Goal: Transaction & Acquisition: Purchase product/service

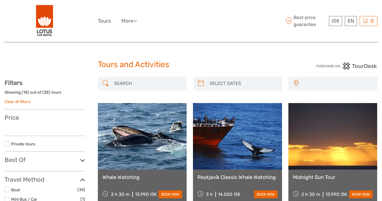
select select
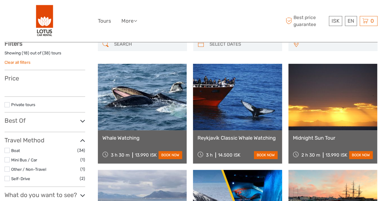
select select
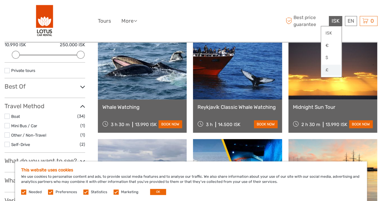
click at [329, 68] on link "£" at bounding box center [331, 70] width 21 height 11
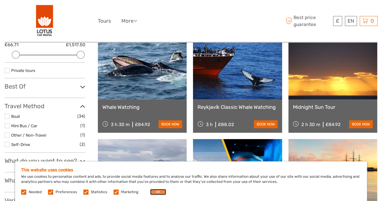
click at [154, 192] on button "OK" at bounding box center [158, 192] width 16 height 6
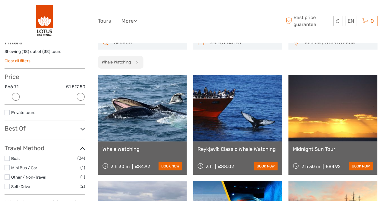
scroll to position [41, 0]
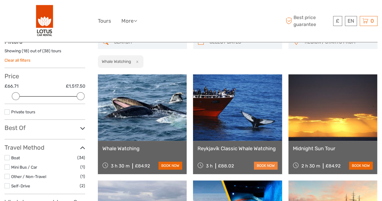
drag, startPoint x: 238, startPoint y: 157, endPoint x: 262, endPoint y: 168, distance: 26.9
click at [262, 168] on link "book now" at bounding box center [266, 166] width 24 height 8
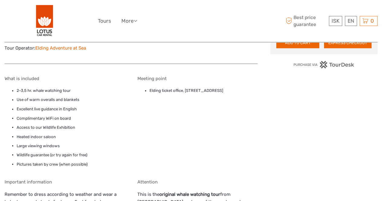
scroll to position [459, 0]
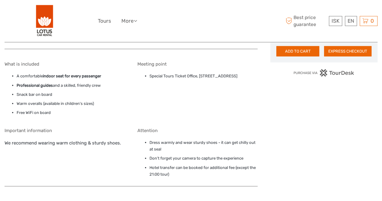
scroll to position [560, 0]
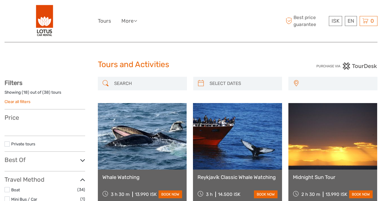
select select
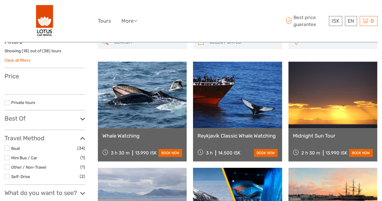
select select
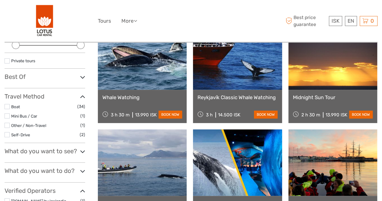
scroll to position [93, 0]
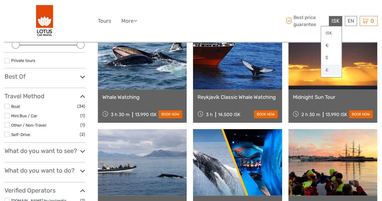
click at [327, 67] on link "£" at bounding box center [331, 70] width 21 height 11
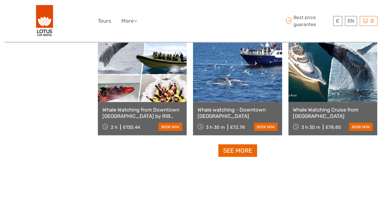
scroll to position [610, 0]
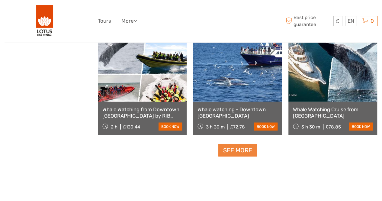
click at [224, 151] on link "See more" at bounding box center [237, 150] width 39 height 12
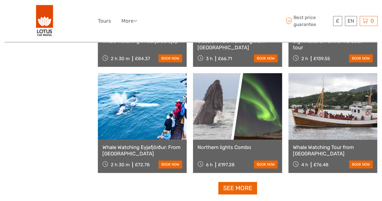
scroll to position [1223, 0]
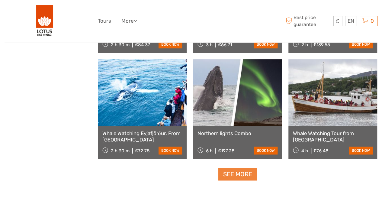
click at [244, 178] on link "See more" at bounding box center [237, 174] width 39 height 12
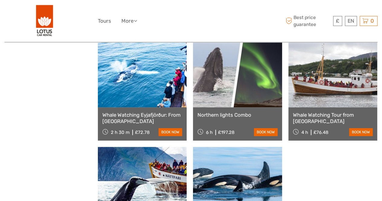
scroll to position [1237, 0]
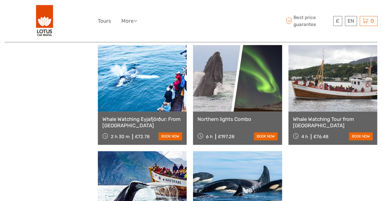
click at [349, 121] on link "Whale Watching Tour from [GEOGRAPHIC_DATA]" at bounding box center [333, 122] width 80 height 12
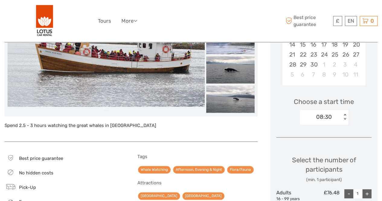
scroll to position [154, 0]
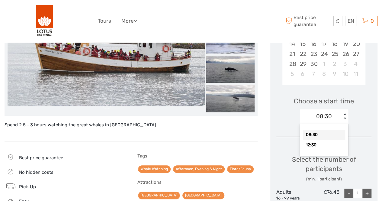
click at [326, 116] on div "08:30" at bounding box center [324, 116] width 16 height 8
click at [268, 92] on div "Spend 2.5 - 3 hours watching the great whales in Iceland Best price guarantee N…" at bounding box center [138, 158] width 266 height 386
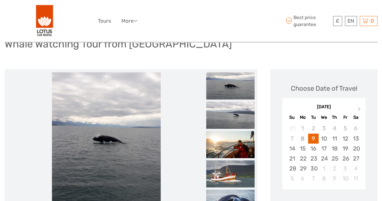
scroll to position [50, 0]
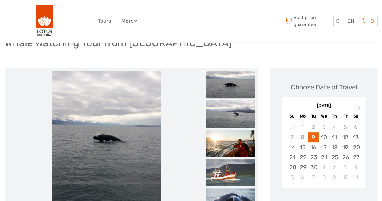
click at [236, 143] on img at bounding box center [230, 143] width 48 height 27
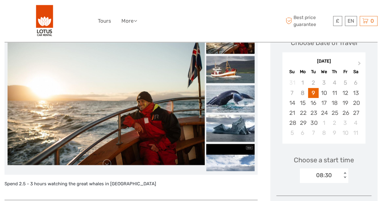
scroll to position [95, 0]
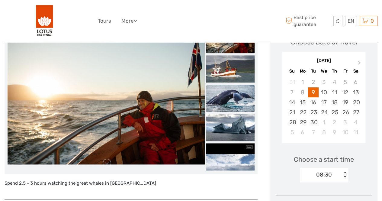
click at [237, 102] on img at bounding box center [230, 98] width 48 height 27
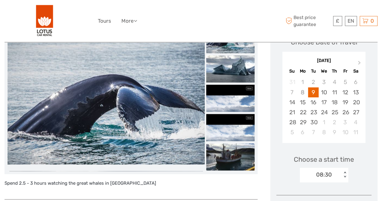
click at [228, 153] on img at bounding box center [230, 156] width 48 height 27
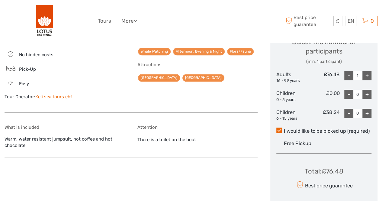
scroll to position [268, 0]
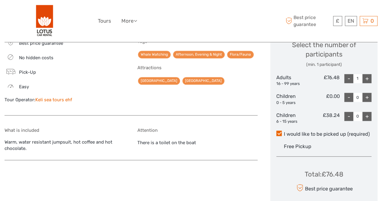
click at [310, 136] on label "I would like to be picked up (required)" at bounding box center [323, 133] width 95 height 7
click at [284, 132] on input "I would like to be picked up (required)" at bounding box center [284, 132] width 0 height 0
click at [278, 131] on span at bounding box center [278, 132] width 5 height 5
click at [284, 132] on input "I would like to be picked up (required)" at bounding box center [284, 132] width 0 height 0
click at [279, 131] on span at bounding box center [278, 132] width 5 height 5
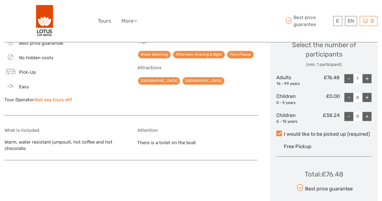
click at [284, 132] on input "I would like to be picked up (required)" at bounding box center [284, 132] width 0 height 0
click at [295, 147] on span "Free Pickup" at bounding box center [297, 146] width 27 height 6
click at [284, 132] on input "I would like to be picked up (required)" at bounding box center [284, 132] width 0 height 0
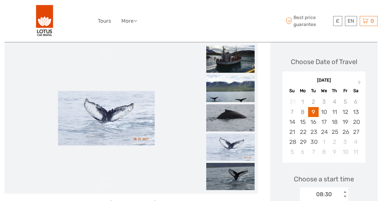
scroll to position [76, 0]
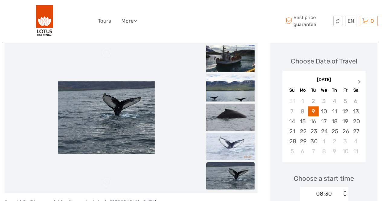
click at [359, 81] on span "Next Month" at bounding box center [359, 83] width 0 height 9
click at [326, 102] on div "1" at bounding box center [324, 101] width 11 height 10
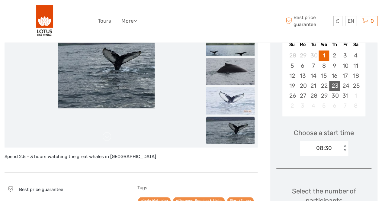
scroll to position [124, 0]
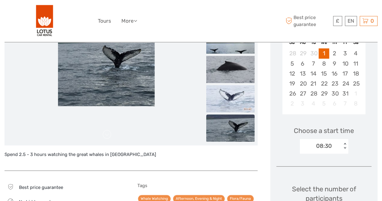
click at [336, 145] on div "08:30" at bounding box center [321, 145] width 42 height 9
click at [322, 175] on div "12:30" at bounding box center [324, 174] width 42 height 10
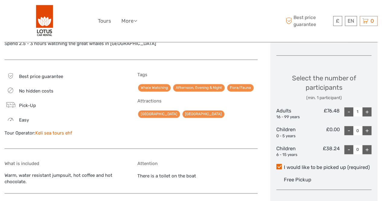
scroll to position [235, 0]
click at [365, 110] on div "+" at bounding box center [366, 111] width 9 height 9
type input "2"
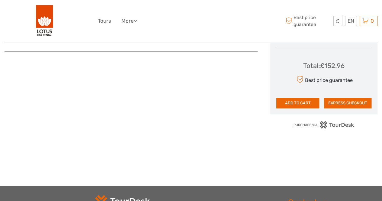
scroll to position [378, 0]
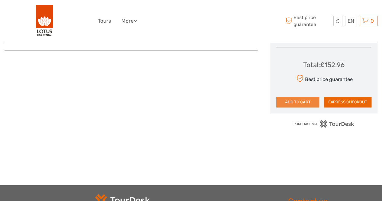
click at [294, 101] on button "ADD TO CART" at bounding box center [297, 102] width 43 height 10
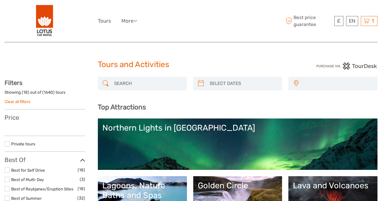
select select
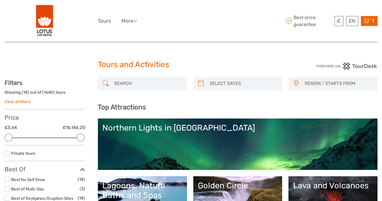
click at [367, 23] on icon at bounding box center [367, 21] width 6 height 8
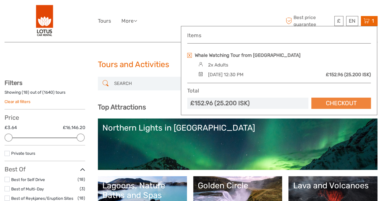
click at [338, 102] on link "Checkout" at bounding box center [341, 103] width 60 height 11
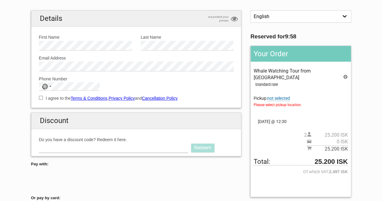
click at [149, 145] on input "Do you have a discount code? Redeem it here." at bounding box center [114, 148] width 150 height 10
type input "LOTUS"
click at [205, 150] on link "Redeem" at bounding box center [202, 147] width 23 height 8
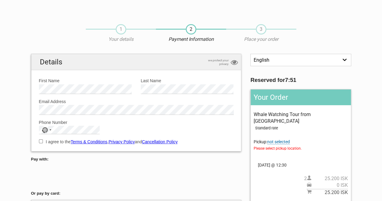
click at [84, 82] on label "First Name" at bounding box center [85, 80] width 93 height 7
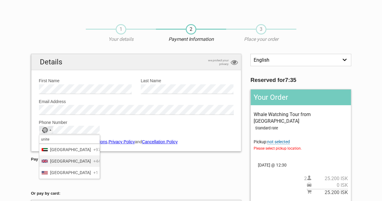
type input "unite"
click at [93, 164] on span "+44" at bounding box center [96, 161] width 7 height 7
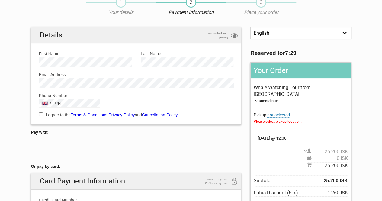
scroll to position [29, 0]
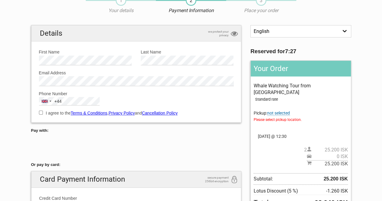
click at [40, 111] on input "I agree to the Terms & Conditions , Privacy Policy and Cancellation Policy" at bounding box center [41, 113] width 4 height 4
checkbox input "true"
click at [285, 111] on span "not selected" at bounding box center [278, 113] width 23 height 5
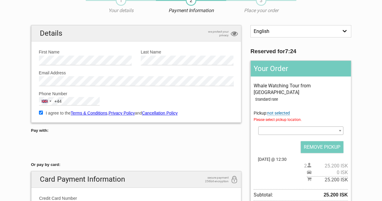
click at [285, 126] on span at bounding box center [300, 130] width 85 height 8
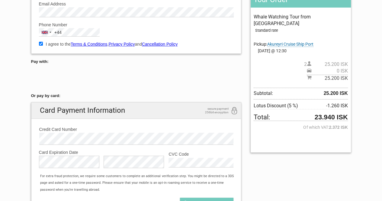
scroll to position [98, 0]
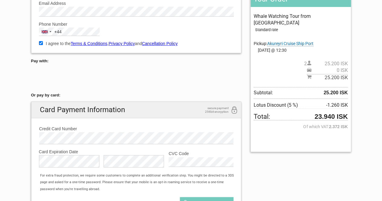
click at [298, 41] on span "Akureyri Cruise Ship Port" at bounding box center [290, 43] width 46 height 5
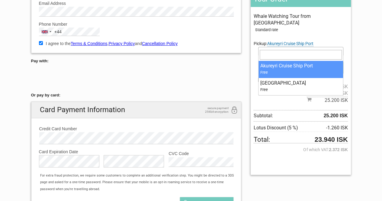
click at [303, 47] on span "Akureyri Cruise Ship Port" at bounding box center [301, 51] width 84 height 8
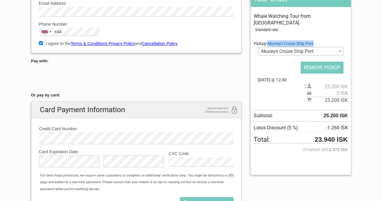
drag, startPoint x: 318, startPoint y: 35, endPoint x: 269, endPoint y: 35, distance: 49.2
click at [269, 35] on div "Whale Watching Tour from Akureyri Standard rate Pickup: Akureyri Cruise Ship Po…" at bounding box center [301, 58] width 94 height 91
copy span "Akureyri Cruise Ship Port"
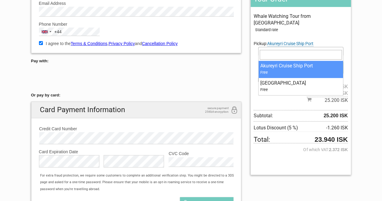
click at [297, 47] on span "Akureyri Cruise Ship Port" at bounding box center [301, 51] width 84 height 8
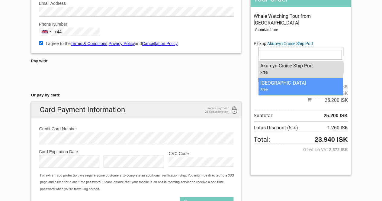
select select "1178583"
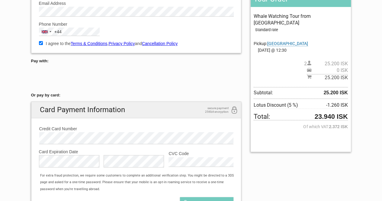
drag, startPoint x: 315, startPoint y: 36, endPoint x: 269, endPoint y: 36, distance: 46.2
click at [269, 36] on div "Whale Watching Tour from Akureyri Standard rate Pickup: Hof Cultural House Plea…" at bounding box center [301, 47] width 94 height 68
copy span "Hof Cultural House"
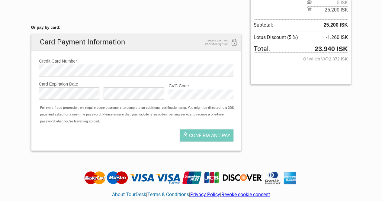
scroll to position [167, 0]
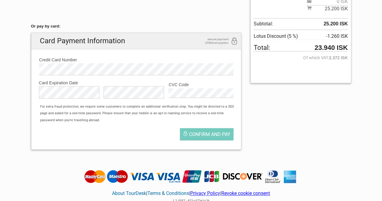
click at [66, 98] on div "Card Expiration Month is required" at bounding box center [71, 94] width 65 height 17
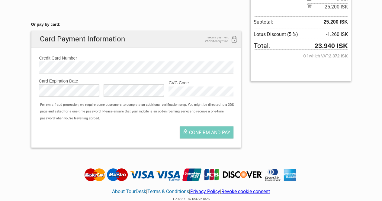
scroll to position [170, 0]
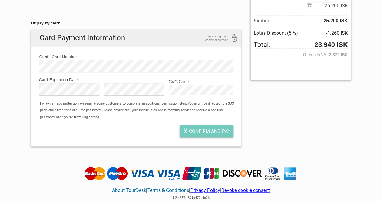
click at [218, 133] on span "Confirm and pay" at bounding box center [209, 131] width 41 height 6
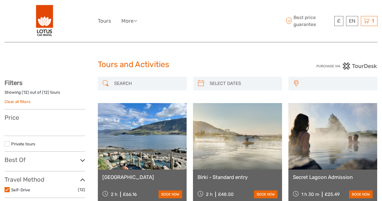
select select
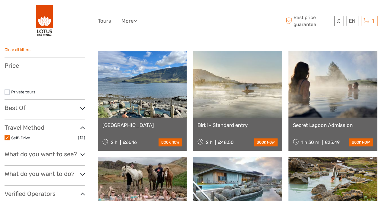
select select
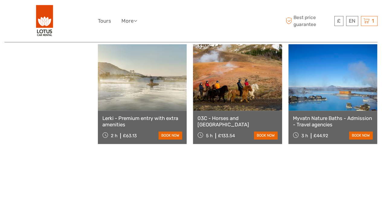
scroll to position [365, 0]
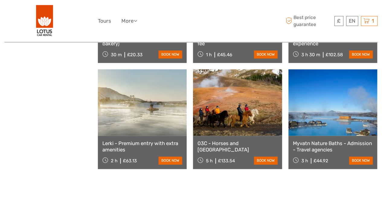
click at [347, 148] on link "Myvatn Nature Baths - Admission - Travel agencies" at bounding box center [333, 146] width 80 height 12
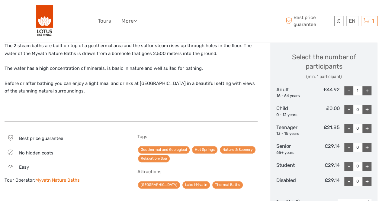
scroll to position [262, 0]
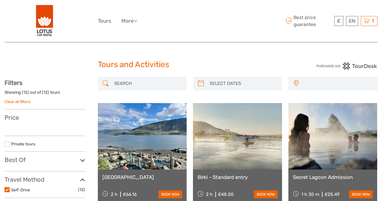
select select
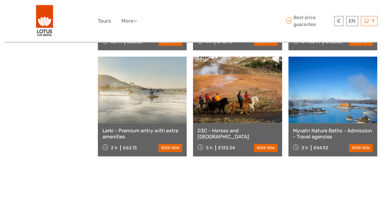
select select
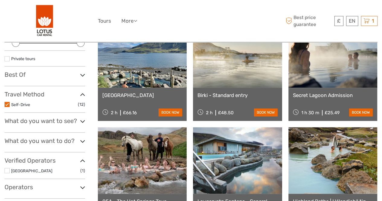
scroll to position [88, 0]
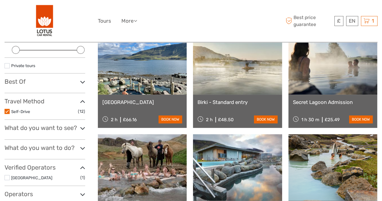
click at [317, 90] on link at bounding box center [332, 61] width 89 height 66
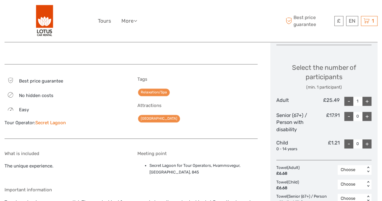
scroll to position [244, 0]
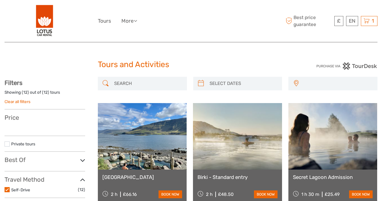
select select
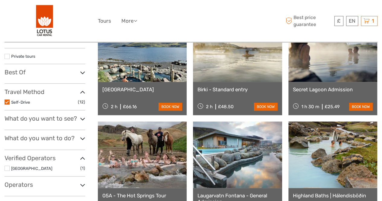
select select
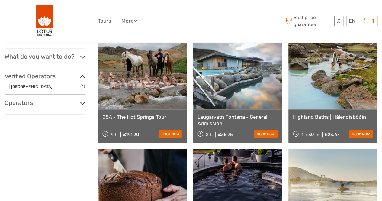
scroll to position [179, 0]
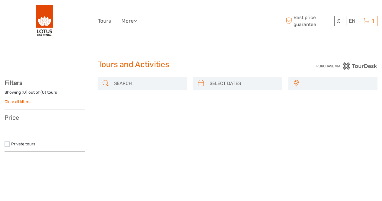
select select
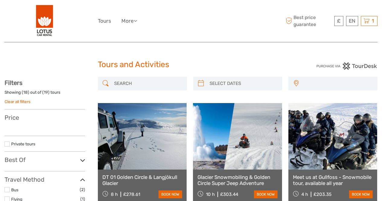
select select
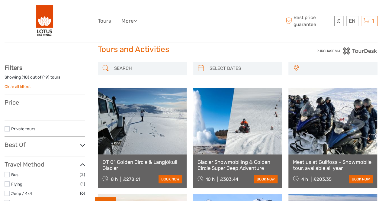
select select
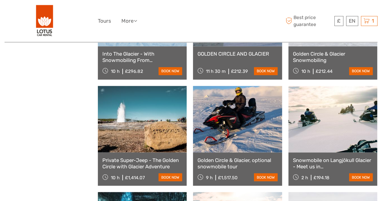
scroll to position [455, 0]
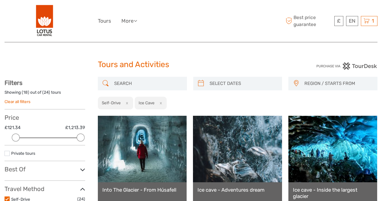
select select
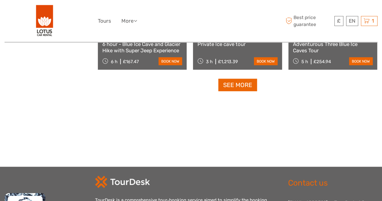
scroll to position [676, 0]
